Goal: Task Accomplishment & Management: Manage account settings

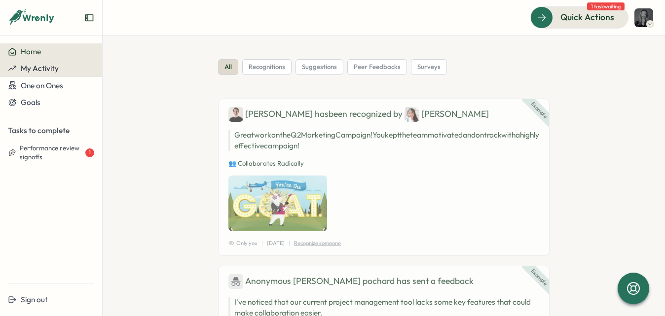
click at [57, 65] on span "My Activity" at bounding box center [40, 68] width 38 height 9
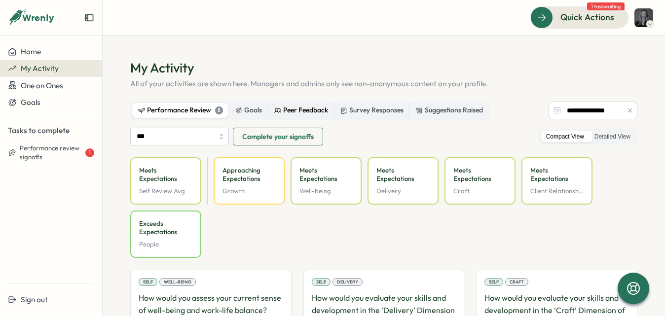
click at [303, 117] on label "Peer Feedback" at bounding box center [301, 110] width 66 height 15
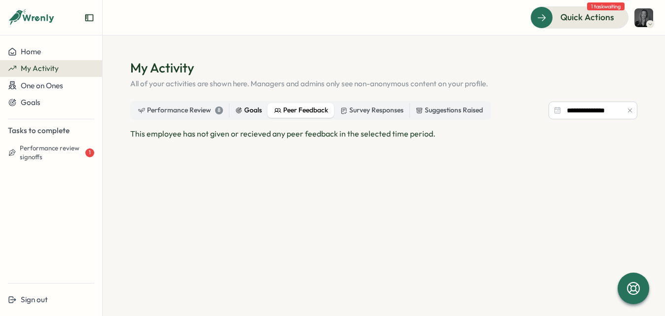
click at [250, 109] on div "Goals" at bounding box center [248, 110] width 27 height 11
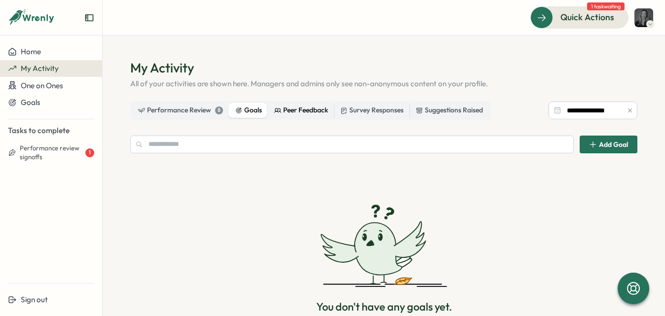
click at [313, 108] on div "Peer Feedback" at bounding box center [301, 110] width 54 height 11
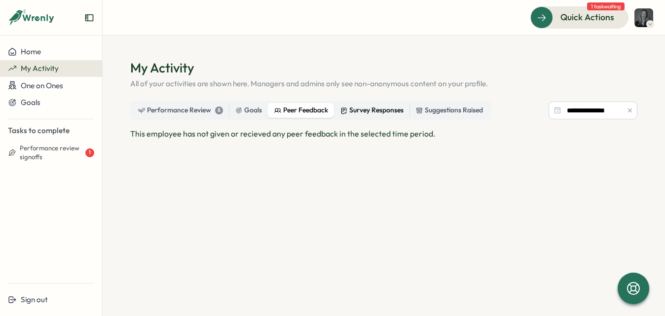
click at [376, 110] on div "Survey Responses" at bounding box center [371, 110] width 63 height 11
click at [435, 107] on div "Suggestions Raised" at bounding box center [449, 110] width 67 height 11
click at [184, 115] on div "Performance Review 8" at bounding box center [180, 110] width 85 height 11
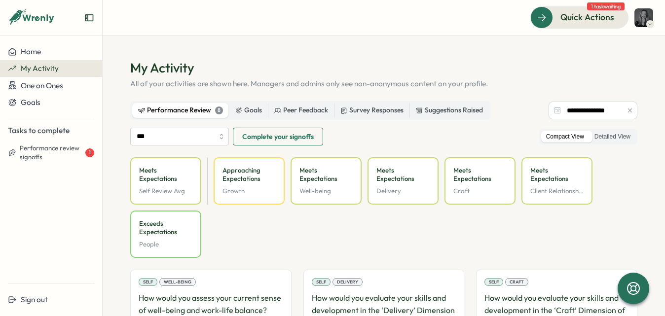
click at [269, 139] on span "Complete your signoffs" at bounding box center [278, 136] width 72 height 17
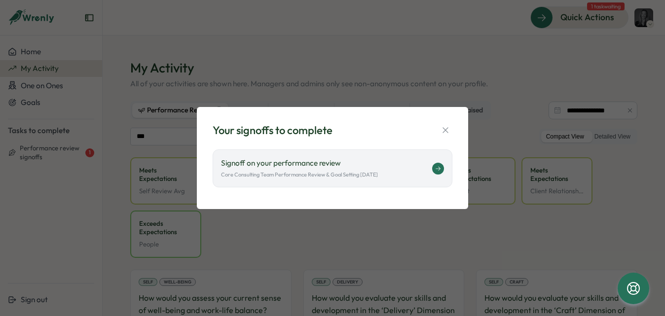
click at [322, 173] on p "Core Consulting Team Performance Review & Goal Setting [DATE]" at bounding box center [299, 175] width 157 height 8
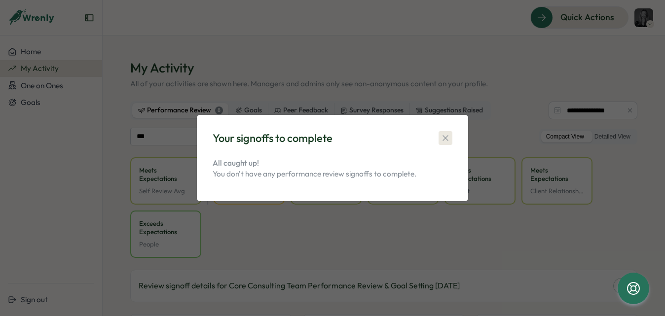
click at [448, 139] on icon "button" at bounding box center [446, 138] width 10 height 10
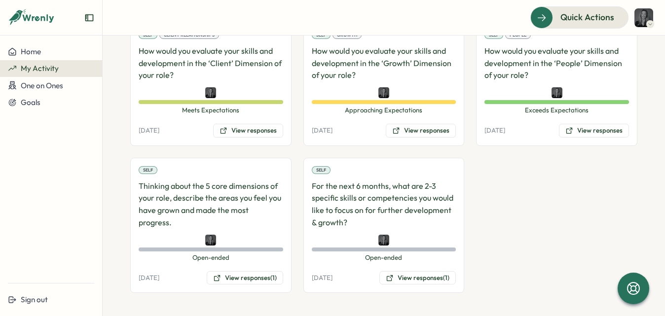
scroll to position [427, 0]
click at [269, 129] on button "View responses" at bounding box center [248, 130] width 70 height 14
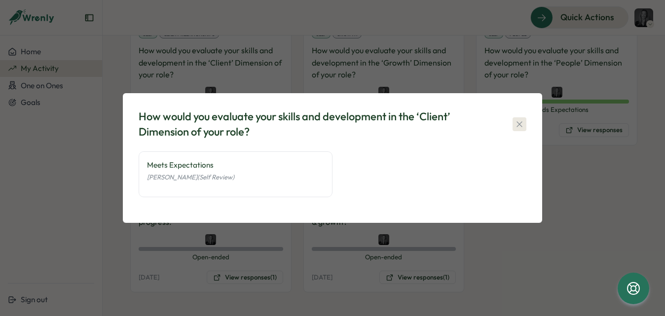
click at [523, 127] on icon "button" at bounding box center [520, 124] width 10 height 10
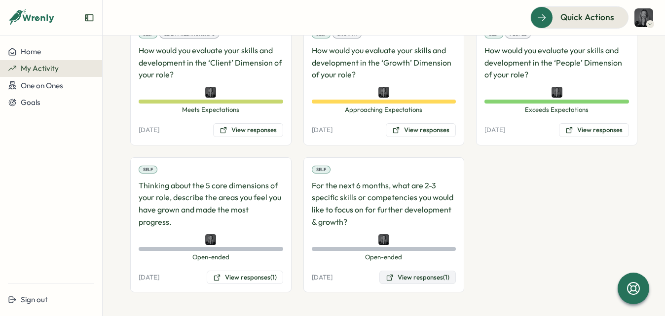
click at [402, 276] on button "View responses (1)" at bounding box center [417, 278] width 76 height 14
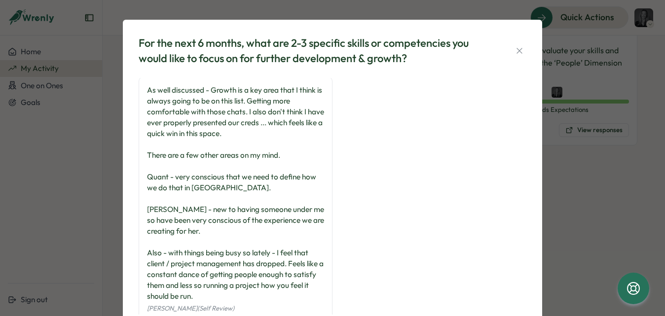
scroll to position [0, 0]
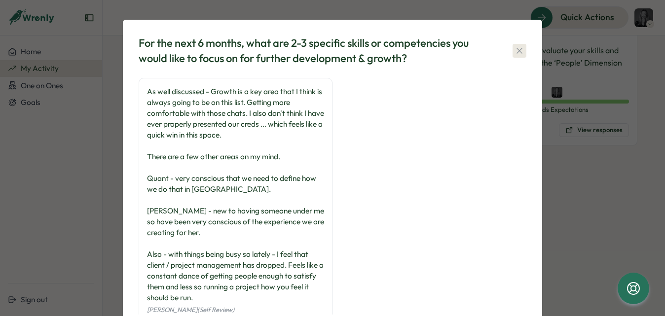
click at [524, 47] on button "button" at bounding box center [520, 51] width 14 height 14
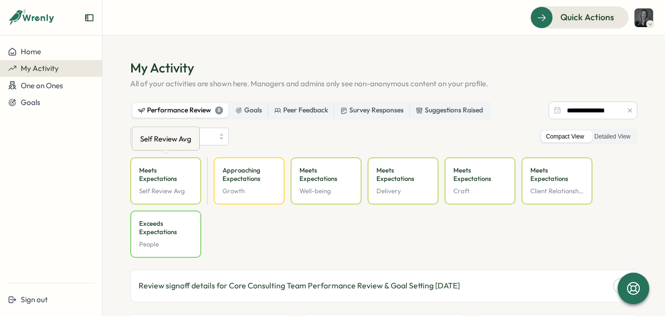
click at [187, 134] on div "Self Review Avg" at bounding box center [165, 138] width 55 height 15
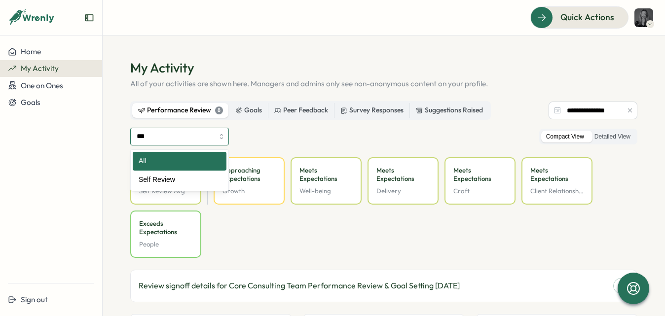
click at [209, 135] on input "***" at bounding box center [179, 137] width 99 height 18
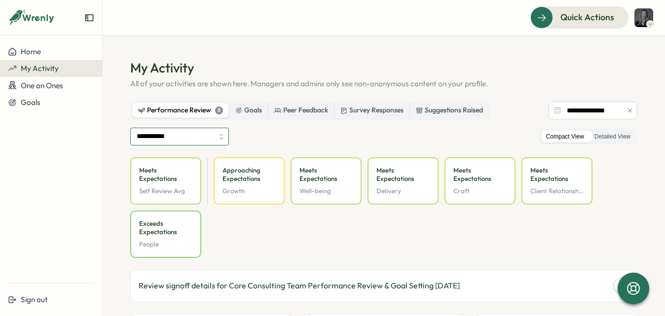
click at [216, 139] on input "**********" at bounding box center [179, 137] width 99 height 18
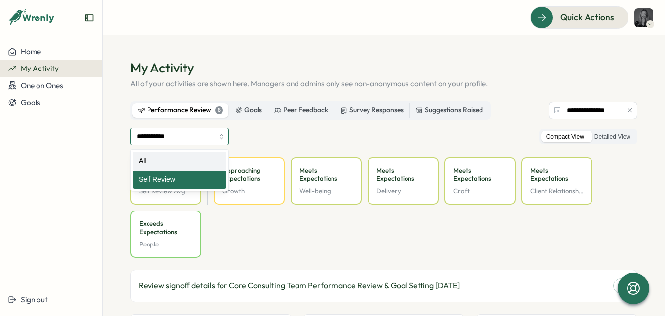
type input "***"
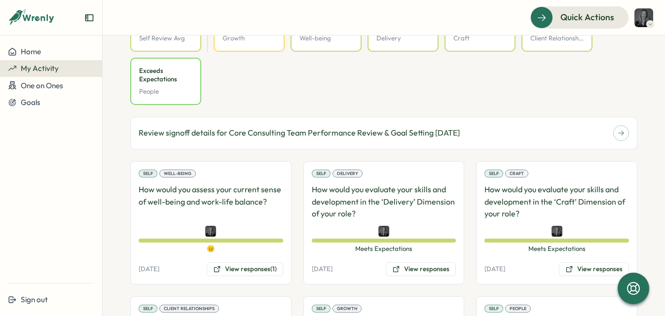
scroll to position [173, 0]
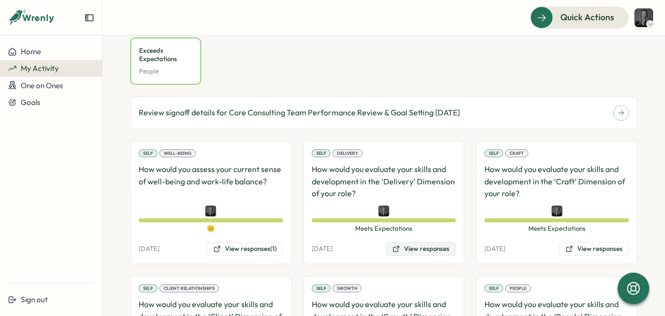
click at [417, 253] on button "View responses" at bounding box center [421, 249] width 70 height 14
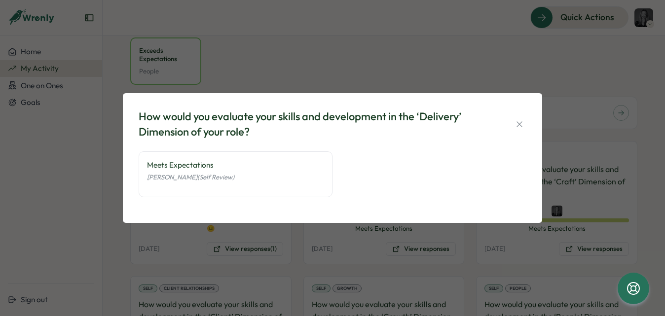
click at [263, 158] on div "Meets Expectations [PERSON_NAME] (Self Review)" at bounding box center [236, 174] width 194 height 46
click at [515, 127] on icon "button" at bounding box center [520, 124] width 10 height 10
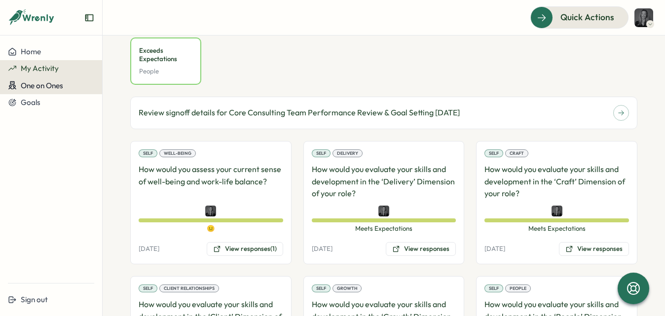
click at [48, 87] on span "One on Ones" at bounding box center [42, 85] width 42 height 9
click at [46, 87] on span "One on Ones" at bounding box center [42, 85] width 42 height 9
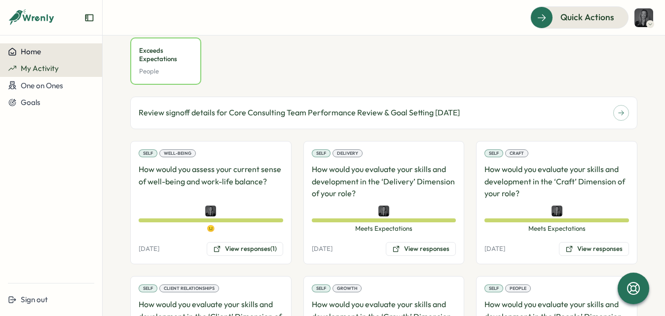
click at [40, 53] on span "Home" at bounding box center [31, 51] width 20 height 9
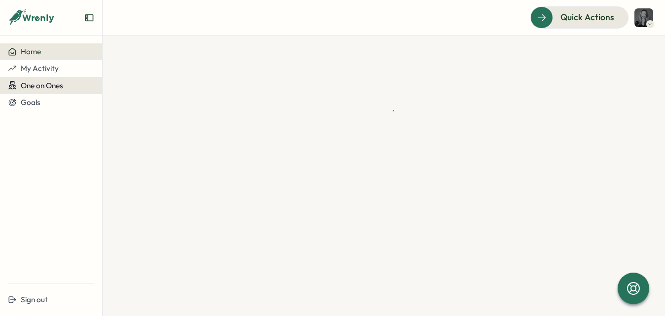
click at [48, 87] on span "One on Ones" at bounding box center [42, 85] width 42 height 9
click at [107, 90] on div "Meetings" at bounding box center [120, 85] width 31 height 11
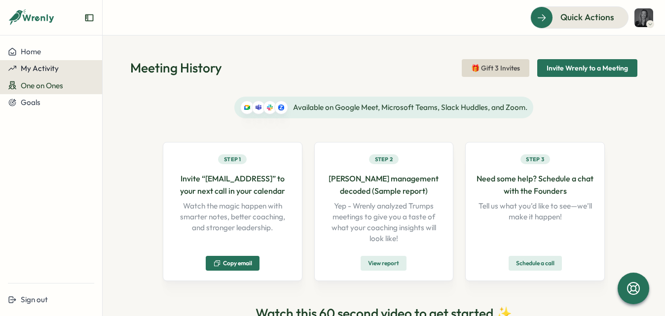
click at [51, 68] on span "My Activity" at bounding box center [40, 68] width 38 height 9
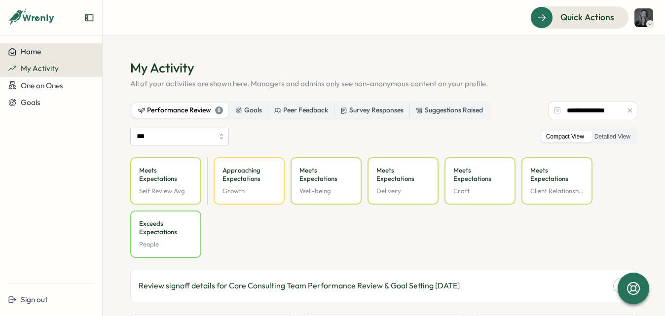
click at [44, 55] on div "Home" at bounding box center [51, 51] width 86 height 9
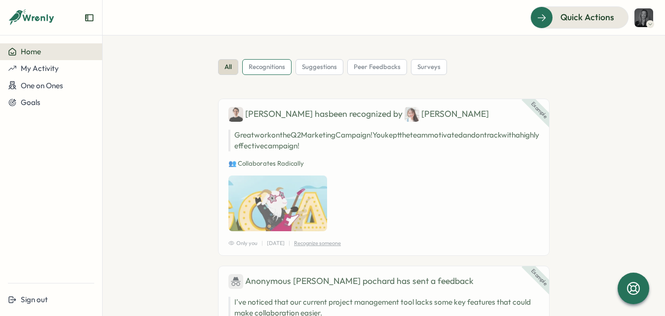
click at [265, 66] on span "recognitions" at bounding box center [267, 67] width 37 height 9
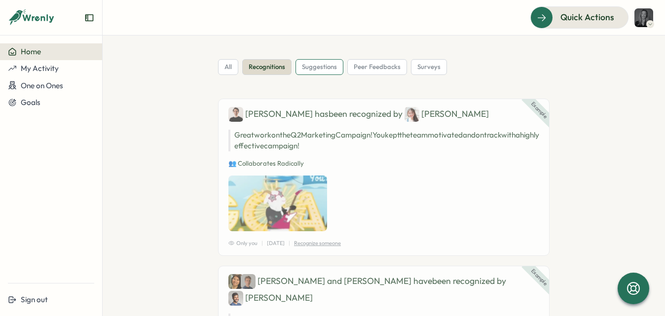
click at [318, 69] on span "suggestions" at bounding box center [319, 67] width 35 height 9
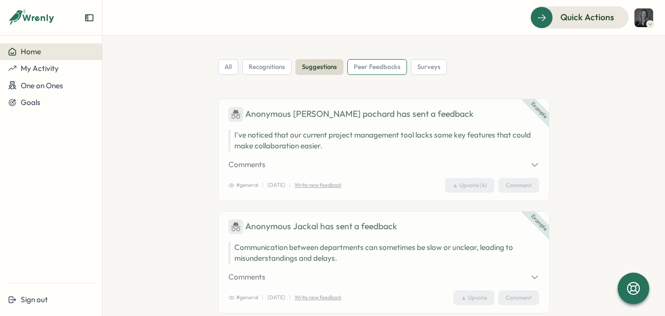
click at [370, 64] on span "peer feedbacks" at bounding box center [377, 67] width 47 height 9
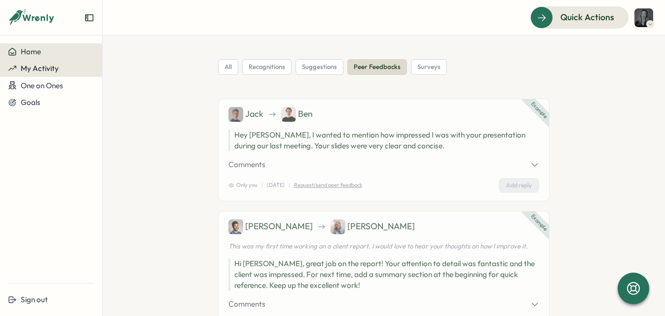
click at [62, 69] on div "My Activity" at bounding box center [51, 68] width 86 height 9
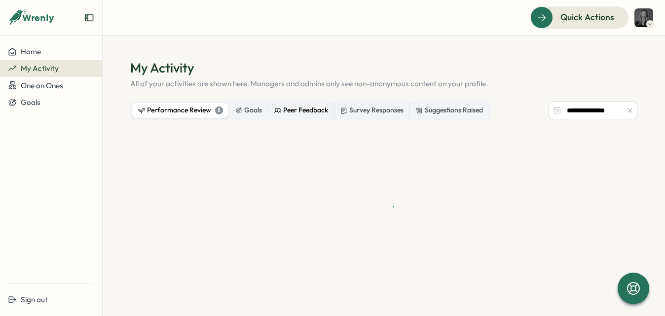
click at [293, 109] on div "Peer Feedback" at bounding box center [301, 110] width 54 height 11
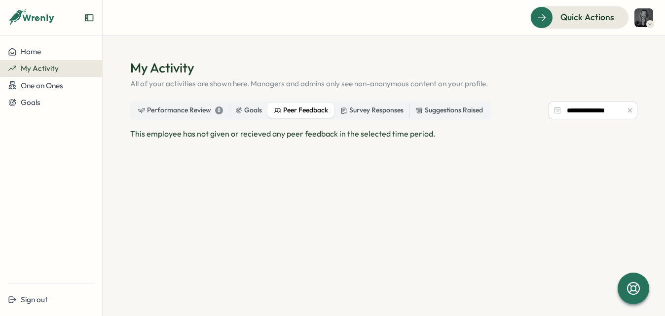
scroll to position [16, 0]
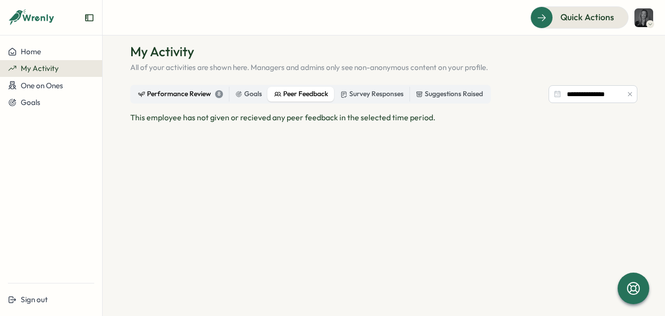
click at [187, 92] on div "Performance Review 8" at bounding box center [180, 94] width 85 height 11
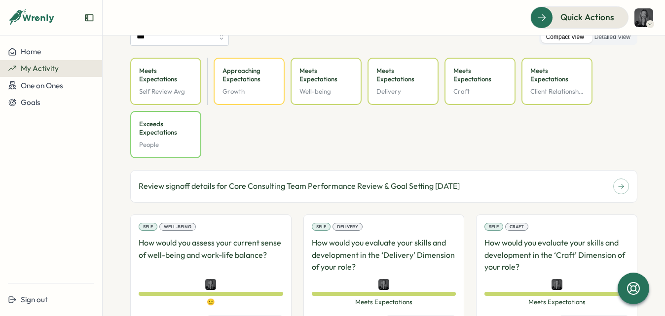
scroll to position [102, 0]
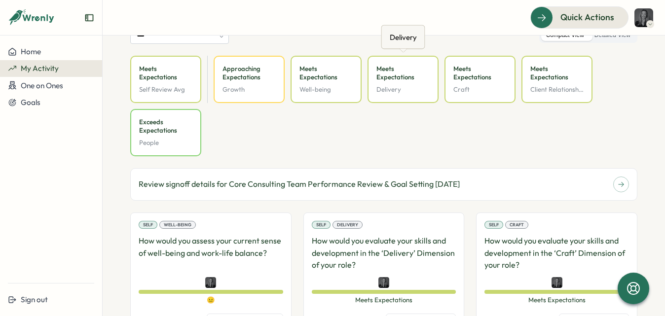
click at [423, 78] on p "Meets Expectations" at bounding box center [403, 74] width 53 height 18
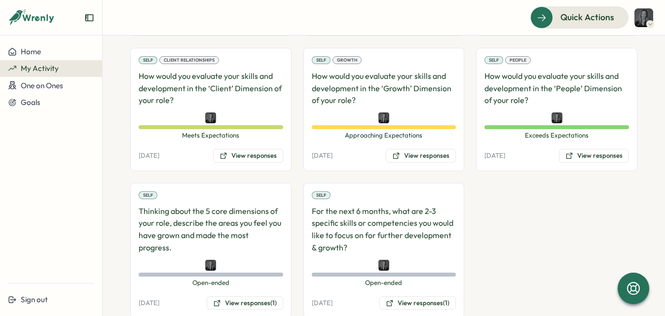
scroll to position [397, 0]
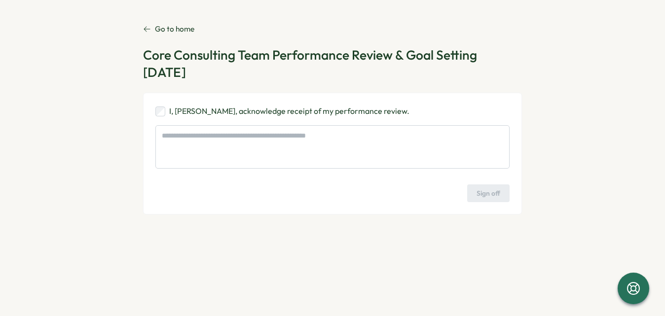
click at [166, 110] on div "I, [PERSON_NAME], acknowledge receipt of my performance review." at bounding box center [332, 111] width 354 height 12
click at [502, 194] on button "Sign off" at bounding box center [488, 194] width 42 height 18
type textarea "*"
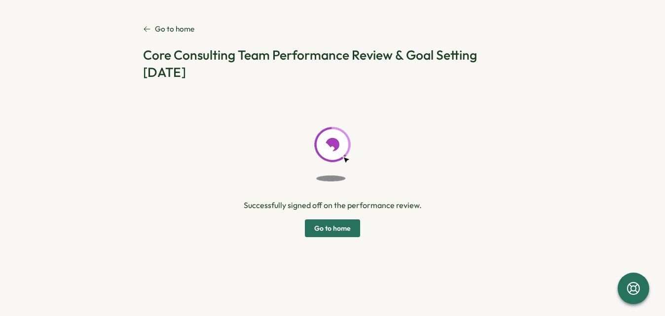
click at [336, 230] on span "Go to home" at bounding box center [332, 228] width 37 height 17
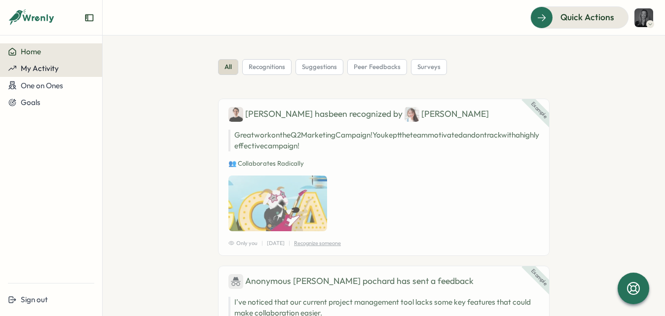
click at [34, 68] on span "My Activity" at bounding box center [40, 68] width 38 height 9
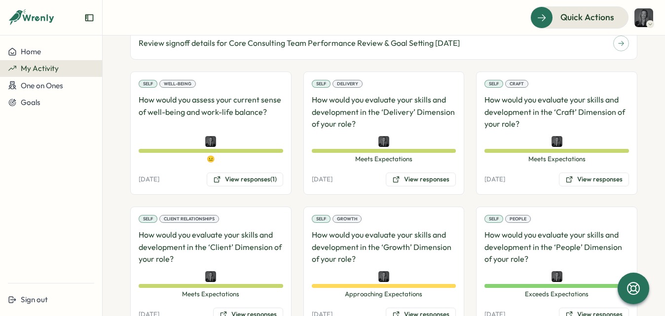
scroll to position [427, 0]
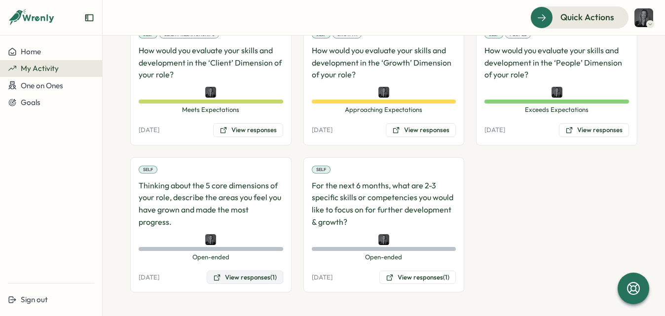
click at [258, 281] on button "View responses (1)" at bounding box center [245, 278] width 76 height 14
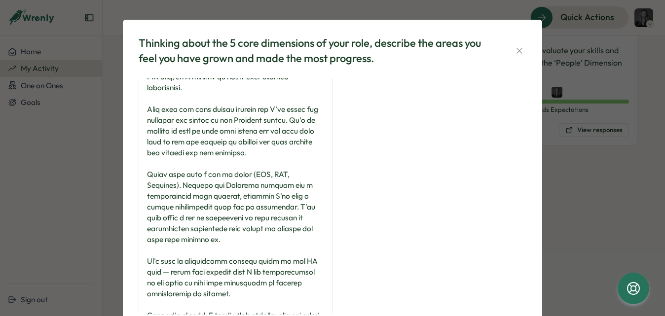
scroll to position [0, 0]
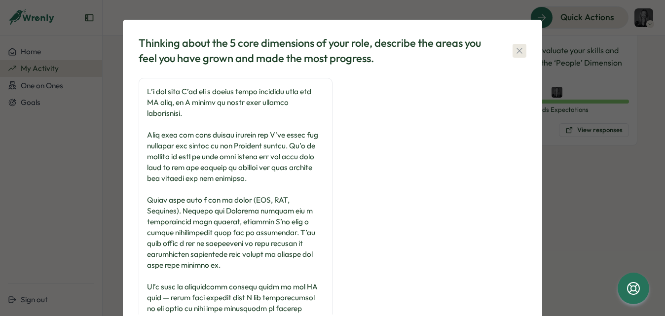
click at [513, 57] on button "button" at bounding box center [520, 51] width 14 height 14
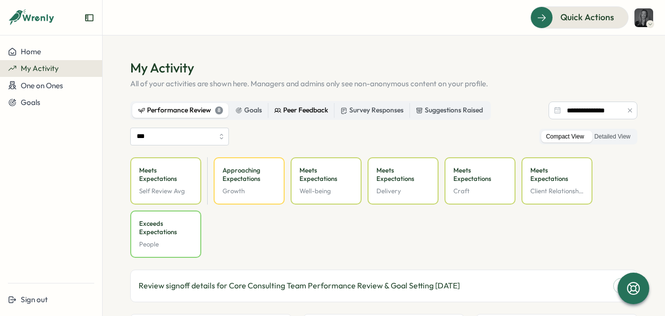
click at [307, 109] on div "Peer Feedback" at bounding box center [301, 110] width 54 height 11
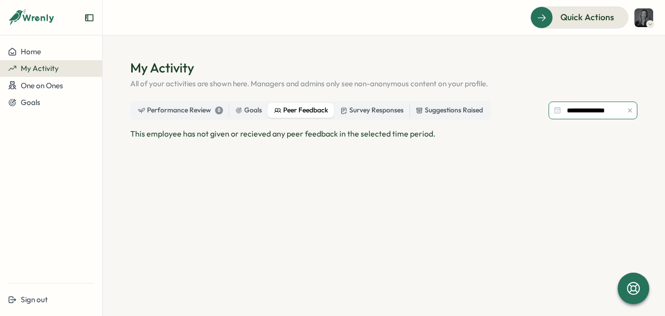
click at [588, 113] on input "**********" at bounding box center [593, 111] width 89 height 18
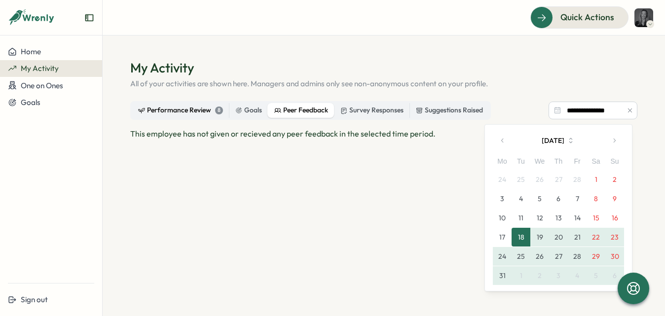
click at [168, 106] on div "Performance Review 8" at bounding box center [180, 110] width 85 height 11
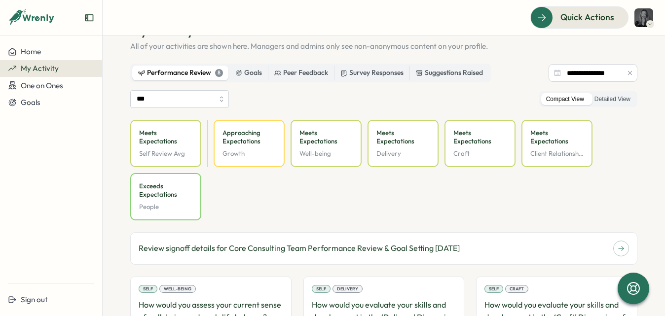
scroll to position [47, 0]
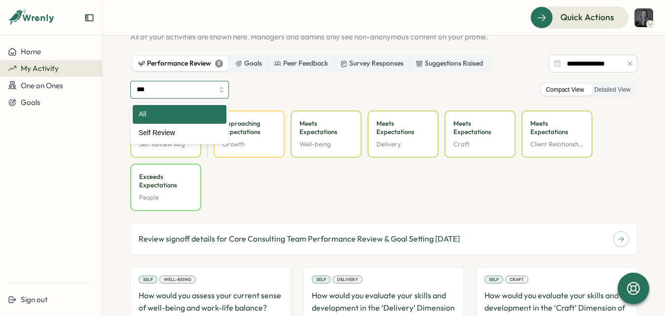
click at [187, 95] on input "***" at bounding box center [179, 90] width 99 height 18
type input "**********"
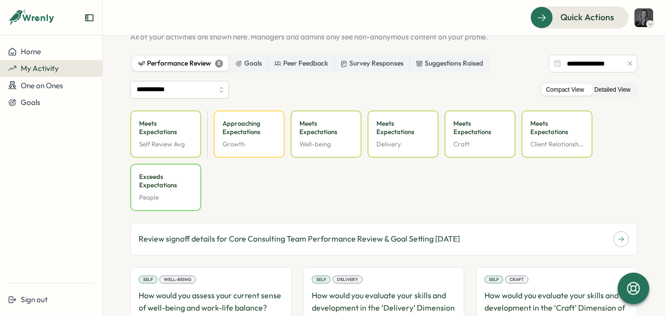
click at [611, 87] on label "Detailed View" at bounding box center [613, 90] width 46 height 12
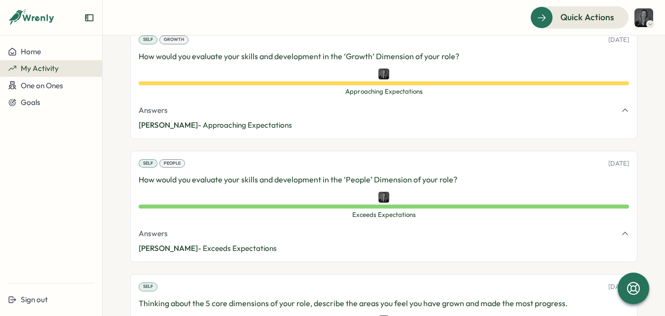
scroll to position [794, 0]
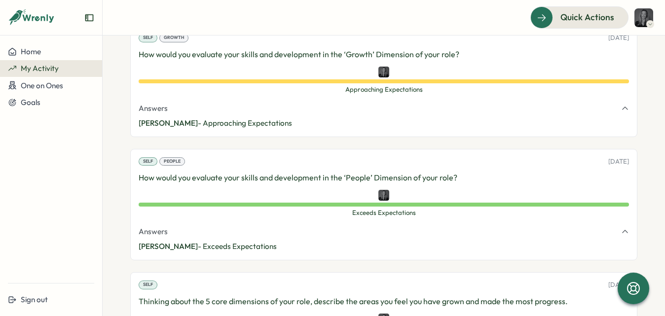
click at [176, 160] on div "People" at bounding box center [172, 161] width 26 height 9
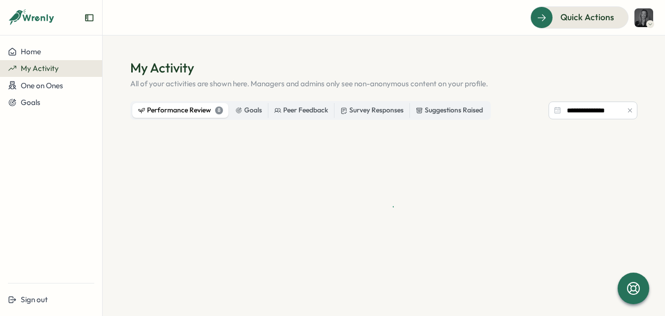
scroll to position [0, 0]
